Goal: Information Seeking & Learning: Learn about a topic

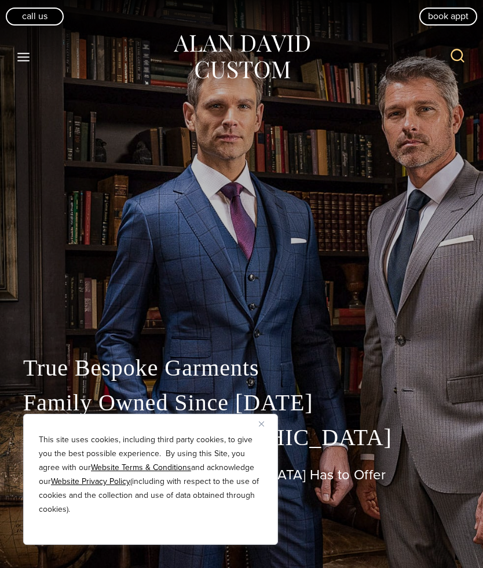
click at [257, 417] on div "This site uses cookies, including third party cookies, to give you the best pos…" at bounding box center [150, 479] width 255 height 131
click at [31, 58] on button "Toggle Menu" at bounding box center [24, 56] width 24 height 21
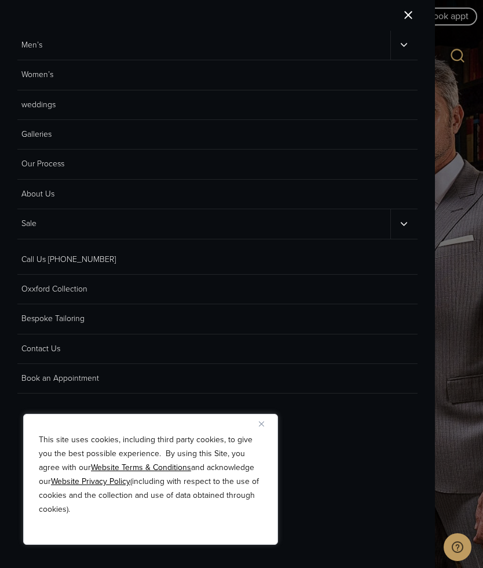
click at [262, 429] on button "Close" at bounding box center [266, 423] width 14 height 14
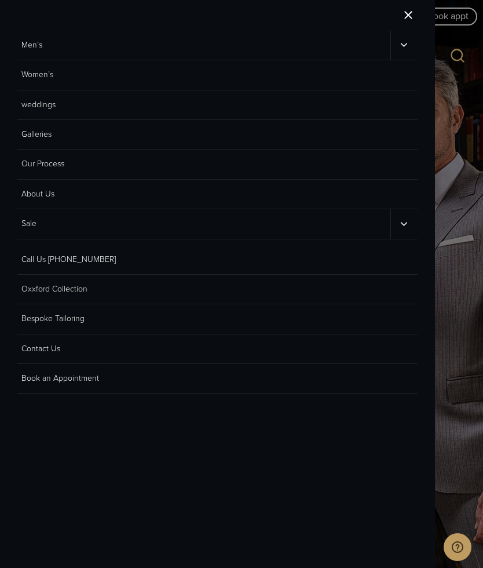
click at [93, 37] on link "Men’s" at bounding box center [203, 45] width 373 height 29
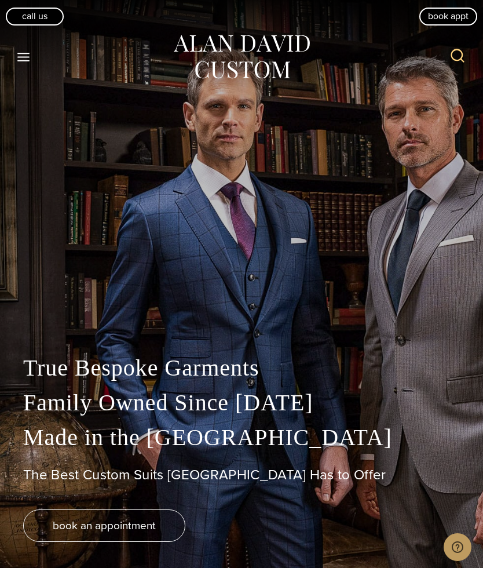
click at [25, 50] on icon "Toggle Menu" at bounding box center [23, 57] width 14 height 14
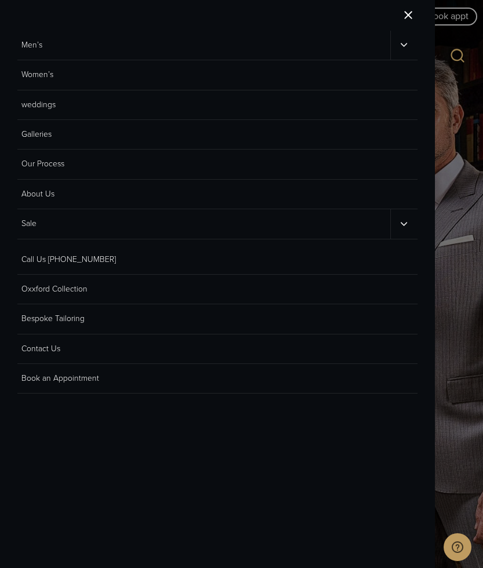
click at [398, 42] on icon "Men’s sub menu toggle" at bounding box center [403, 44] width 11 height 11
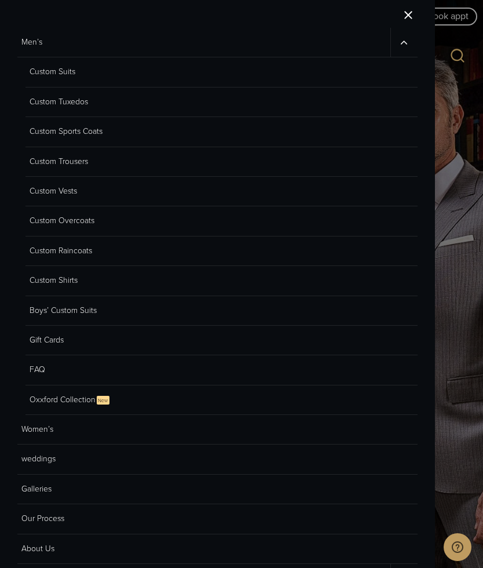
click at [57, 70] on link "Custom Suits" at bounding box center [221, 72] width 392 height 30
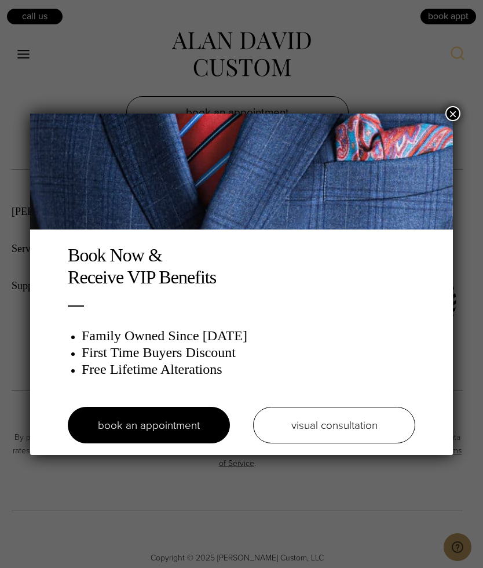
scroll to position [7407, 0]
click at [461, 106] on div "Book Now & Receive VIP Benefits Family Owned Since 1913 First Time Buyers Disco…" at bounding box center [241, 284] width 483 height 568
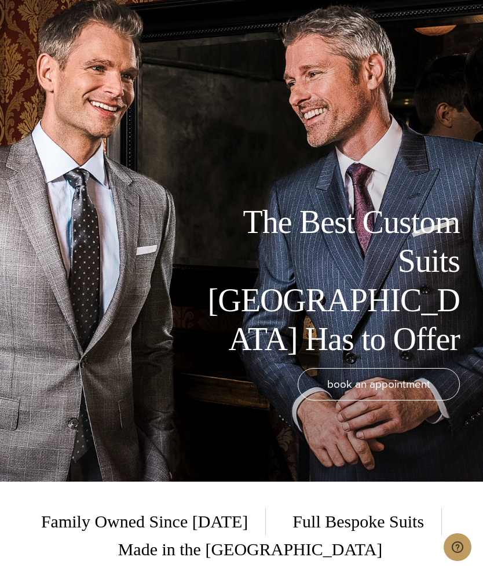
scroll to position [0, 0]
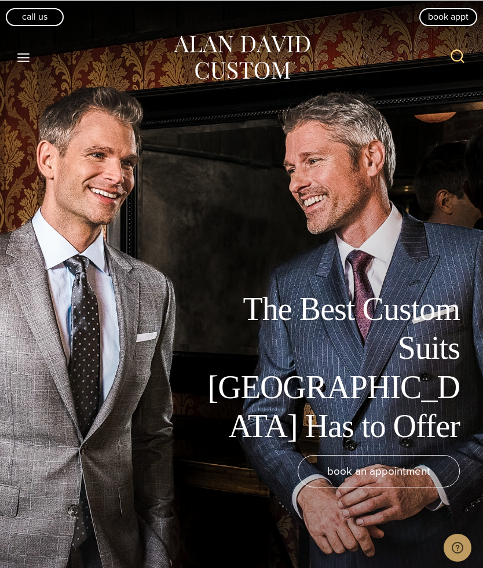
click at [20, 63] on icon "Toggle Menu" at bounding box center [23, 57] width 14 height 14
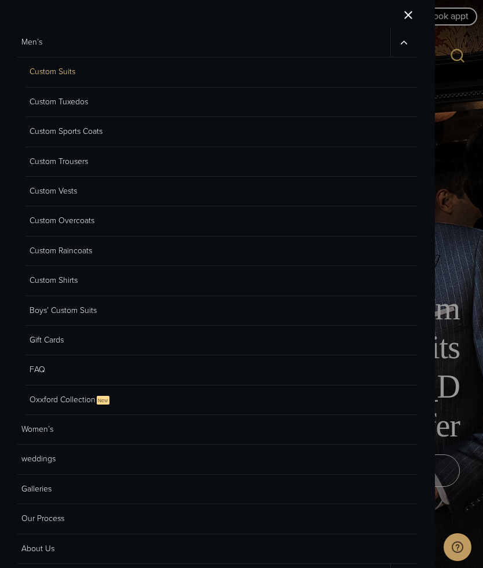
click at [400, 45] on icon "Men’s sub menu toggle" at bounding box center [403, 42] width 11 height 11
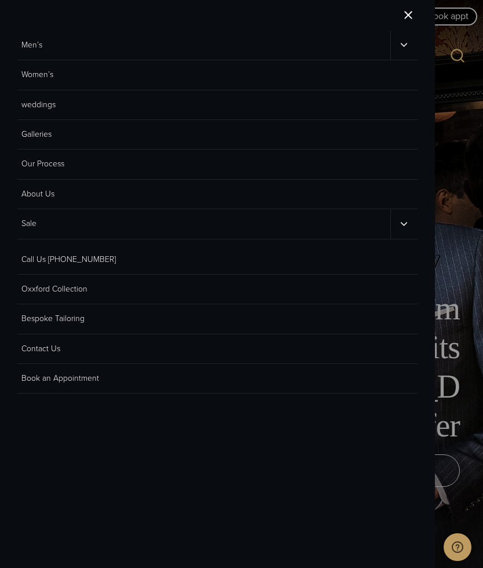
click at [33, 163] on link "Our Process" at bounding box center [217, 164] width 400 height 30
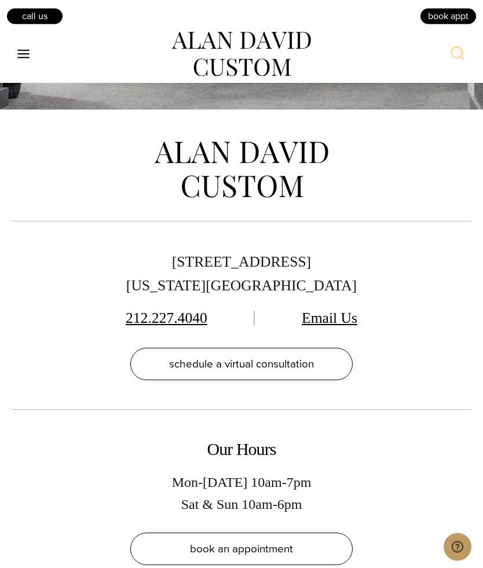
scroll to position [5645, 0]
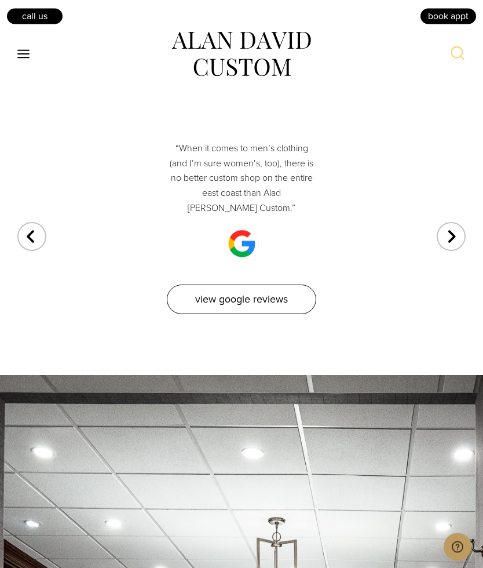
click at [19, 60] on icon "Toggle Menu" at bounding box center [23, 54] width 14 height 14
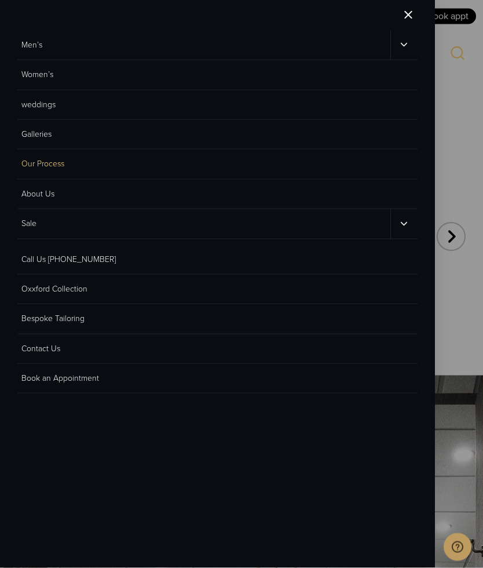
scroll to position [4757, 0]
click at [33, 186] on link "About Us" at bounding box center [217, 195] width 400 height 30
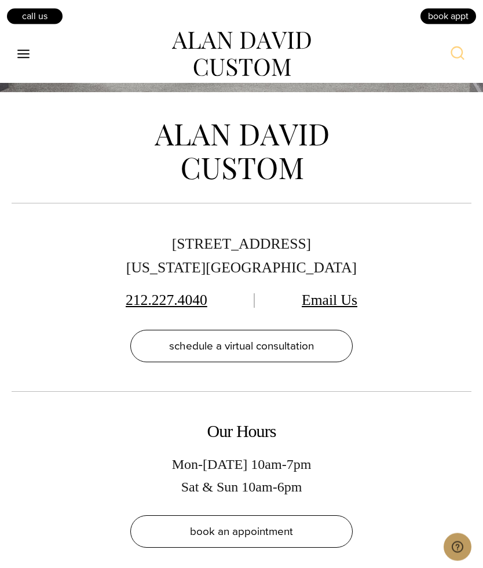
scroll to position [4245, 0]
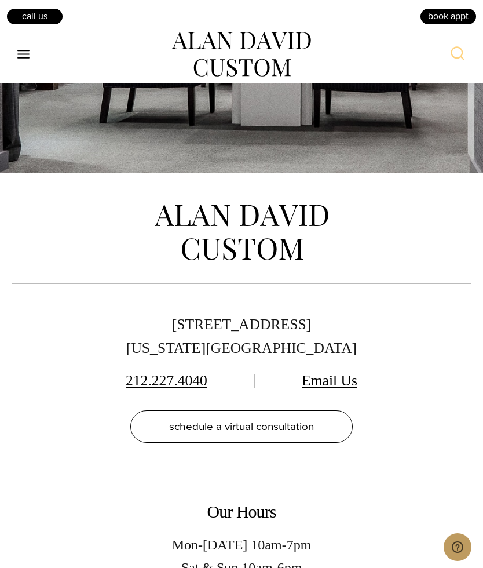
click at [24, 50] on icon "Open menu" at bounding box center [23, 54] width 12 height 9
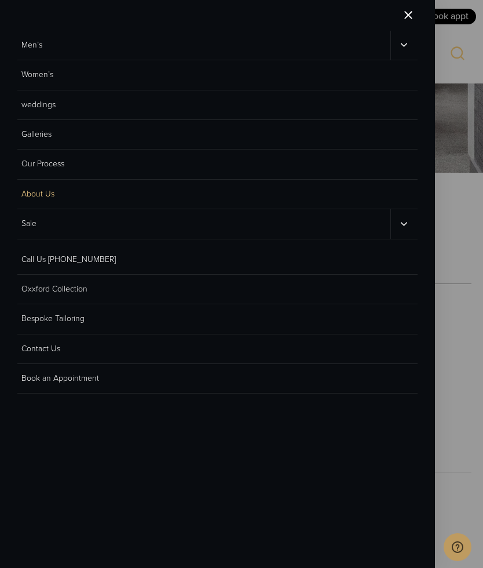
click at [398, 214] on button "Toggle child menu" at bounding box center [403, 223] width 27 height 29
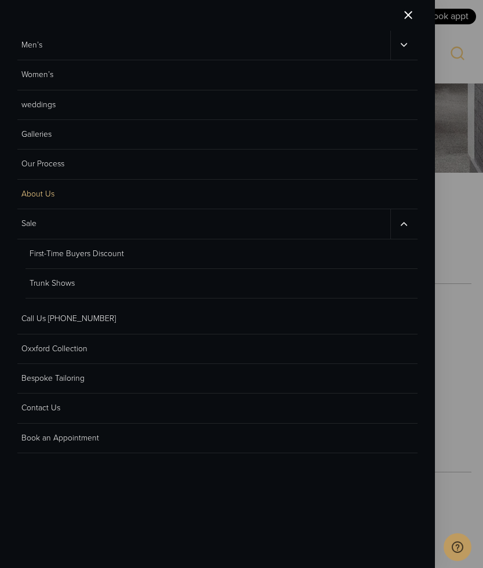
click at [47, 254] on link "First-Time Buyers Discount" at bounding box center [221, 254] width 392 height 30
